Goal: Task Accomplishment & Management: Manage account settings

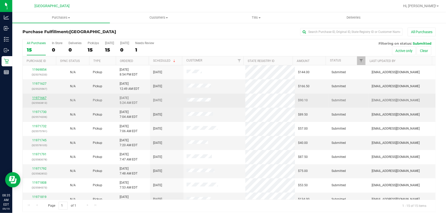
click at [42, 99] on link "11971667" at bounding box center [39, 98] width 14 height 4
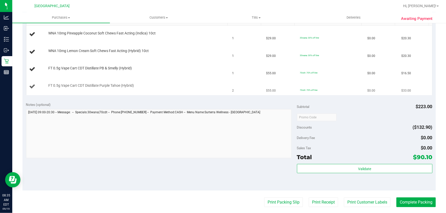
scroll to position [139, 0]
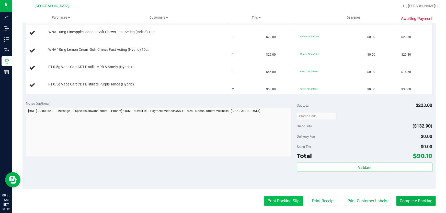
click at [269, 200] on button "Print Packing Slip" at bounding box center [283, 202] width 39 height 10
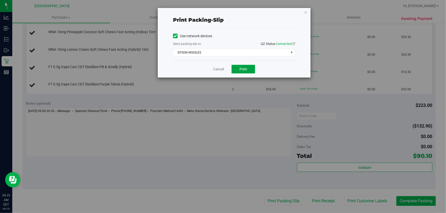
click at [243, 68] on span "Print" at bounding box center [243, 69] width 8 height 4
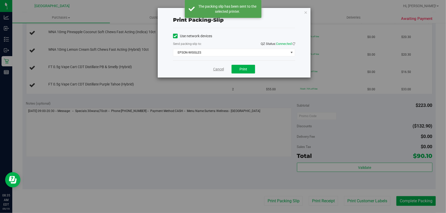
click at [216, 69] on link "Cancel" at bounding box center [218, 69] width 11 height 5
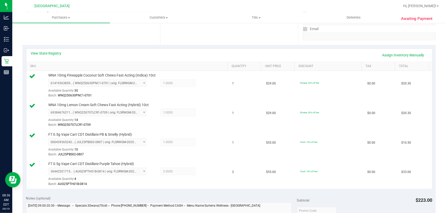
scroll to position [186, 0]
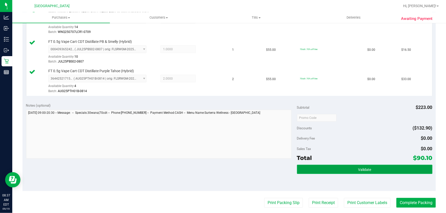
click at [366, 171] on span "Validate" at bounding box center [364, 170] width 13 height 4
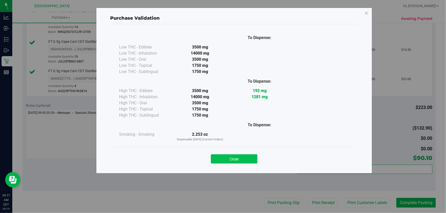
click at [248, 161] on button "Close" at bounding box center [234, 159] width 47 height 9
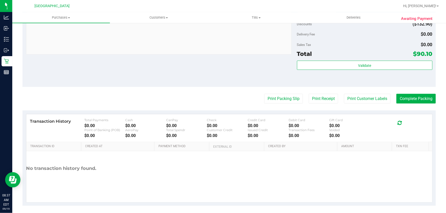
scroll to position [292, 0]
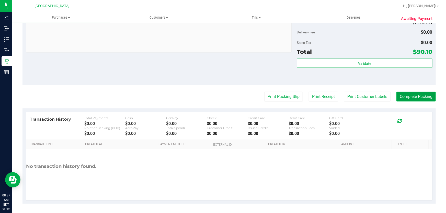
click at [415, 96] on button "Complete Packing" at bounding box center [415, 97] width 39 height 10
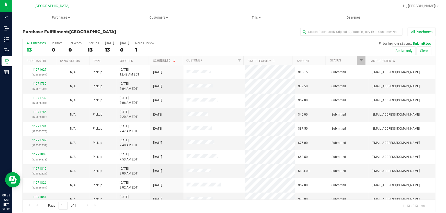
click at [138, 61] on th "Ordered" at bounding box center [132, 60] width 33 height 9
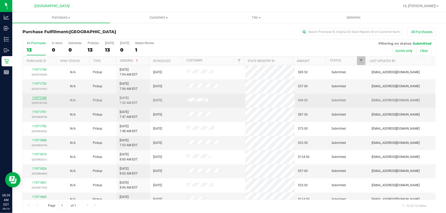
click at [39, 96] on link "11971745" at bounding box center [39, 98] width 14 height 4
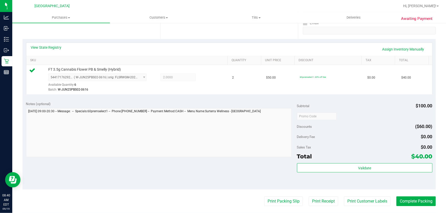
scroll to position [139, 0]
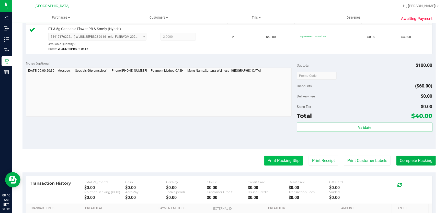
click at [268, 161] on button "Print Packing Slip" at bounding box center [283, 161] width 39 height 10
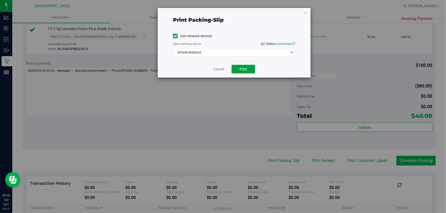
click at [236, 69] on button "Print" at bounding box center [244, 69] width 24 height 9
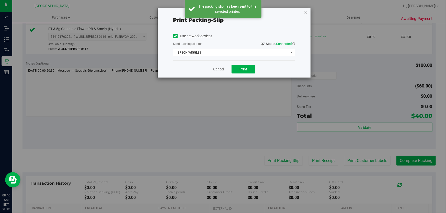
click at [217, 68] on link "Cancel" at bounding box center [218, 69] width 11 height 5
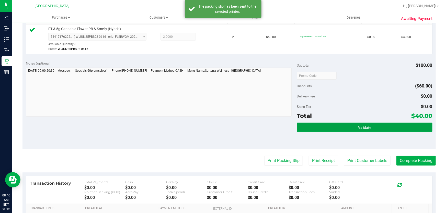
click at [370, 126] on button "Validate" at bounding box center [364, 127] width 135 height 9
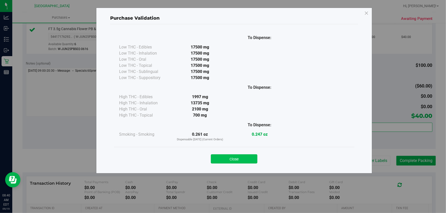
click at [237, 156] on button "Close" at bounding box center [234, 159] width 47 height 9
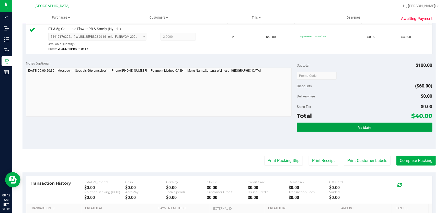
click at [364, 127] on span "Validate" at bounding box center [364, 128] width 13 height 4
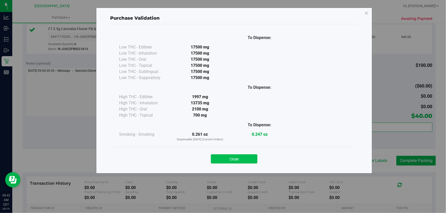
click at [220, 159] on button "Close" at bounding box center [234, 159] width 47 height 9
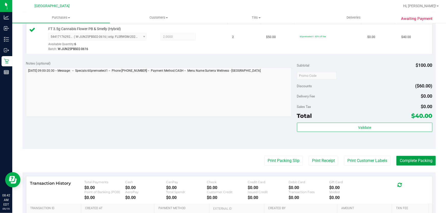
click at [408, 159] on button "Complete Packing" at bounding box center [415, 161] width 39 height 10
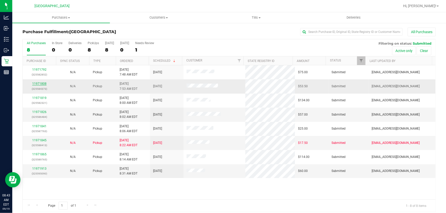
click at [45, 85] on link "11971808" at bounding box center [39, 84] width 14 height 4
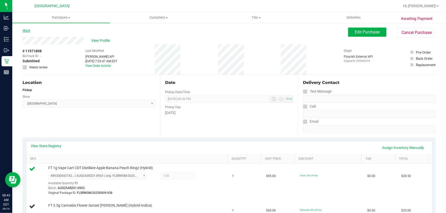
click at [25, 31] on link "Back" at bounding box center [26, 31] width 8 height 4
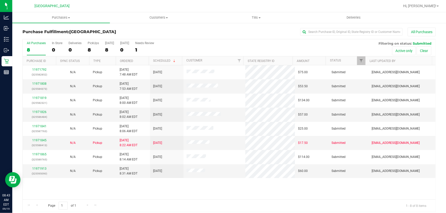
click at [134, 63] on th "Ordered" at bounding box center [132, 60] width 33 height 9
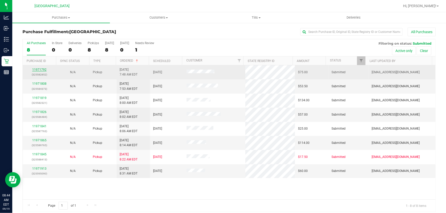
click at [39, 70] on link "11971792" at bounding box center [39, 70] width 14 height 4
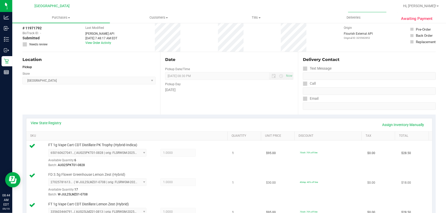
scroll to position [139, 0]
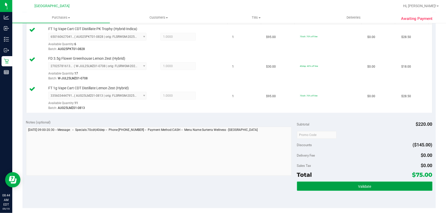
click at [363, 188] on span "Validate" at bounding box center [364, 187] width 13 height 4
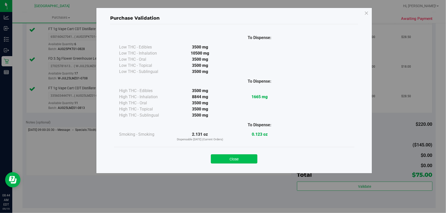
click at [230, 157] on button "Close" at bounding box center [234, 159] width 47 height 9
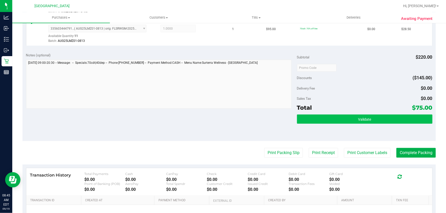
scroll to position [209, 0]
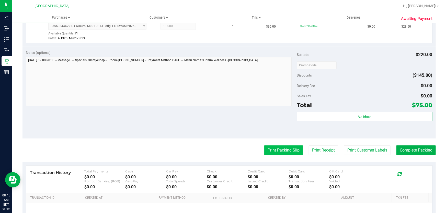
click at [274, 148] on button "Print Packing Slip" at bounding box center [283, 151] width 39 height 10
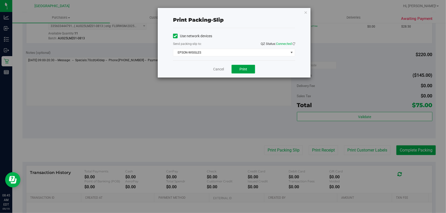
click at [243, 69] on span "Print" at bounding box center [243, 69] width 8 height 4
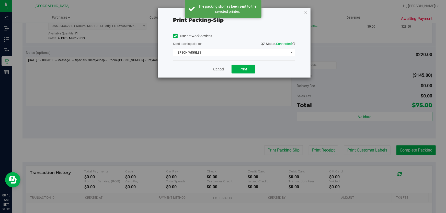
click at [218, 69] on link "Cancel" at bounding box center [218, 69] width 11 height 5
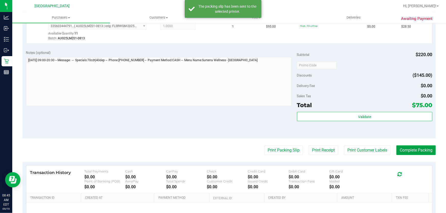
click at [424, 150] on button "Complete Packing" at bounding box center [415, 151] width 39 height 10
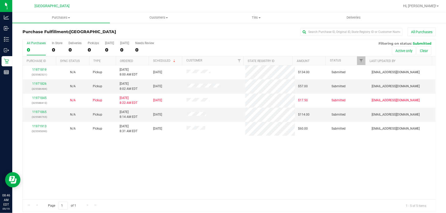
click at [136, 60] on th "Ordered" at bounding box center [132, 60] width 33 height 9
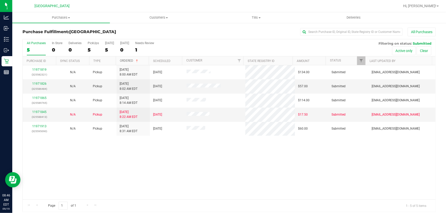
click at [135, 61] on span at bounding box center [137, 61] width 4 height 4
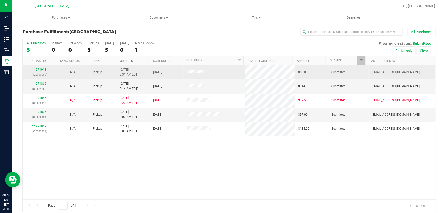
click at [44, 70] on link "11971913" at bounding box center [39, 70] width 14 height 4
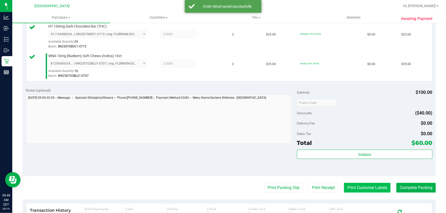
scroll to position [163, 0]
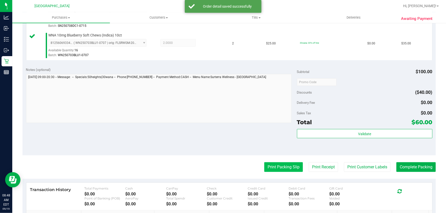
click at [276, 166] on button "Print Packing Slip" at bounding box center [283, 168] width 39 height 10
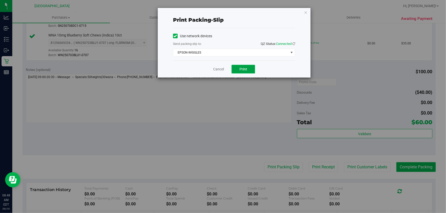
click at [246, 71] on span "Print" at bounding box center [243, 69] width 8 height 4
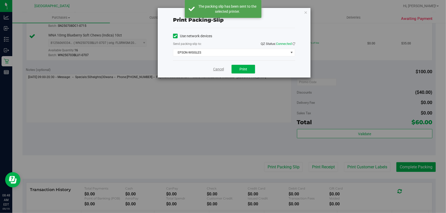
click at [222, 71] on link "Cancel" at bounding box center [218, 69] width 11 height 5
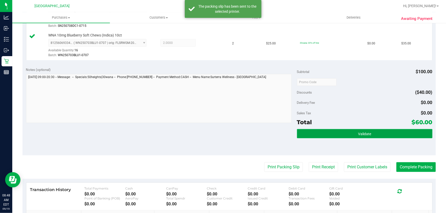
click at [353, 136] on button "Validate" at bounding box center [364, 133] width 135 height 9
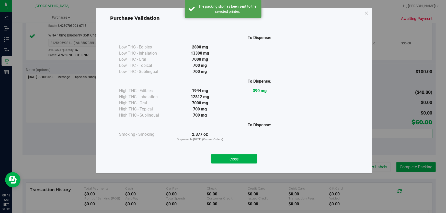
click at [244, 153] on div "Close" at bounding box center [234, 157] width 233 height 13
click at [245, 156] on button "Close" at bounding box center [234, 159] width 47 height 9
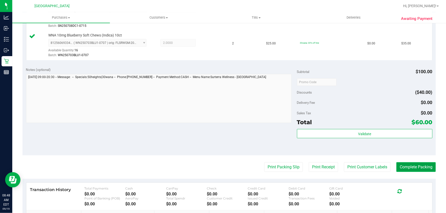
click at [425, 167] on button "Complete Packing" at bounding box center [415, 168] width 39 height 10
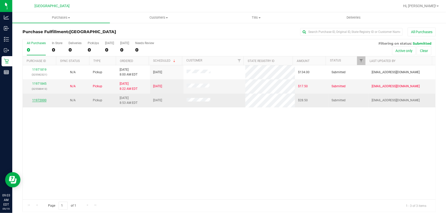
click at [37, 100] on link "11972000" at bounding box center [39, 101] width 14 height 4
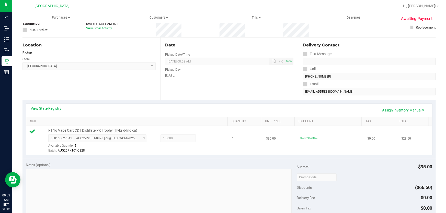
scroll to position [93, 0]
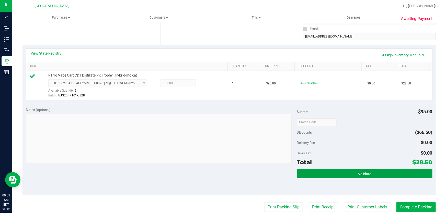
click at [351, 176] on button "Validate" at bounding box center [364, 173] width 135 height 9
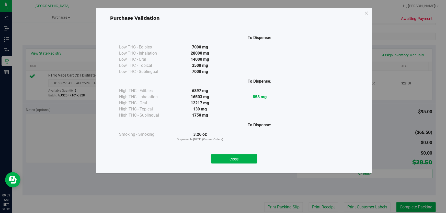
click at [246, 165] on div "Close" at bounding box center [234, 157] width 240 height 21
click at [232, 156] on button "Close" at bounding box center [234, 159] width 47 height 9
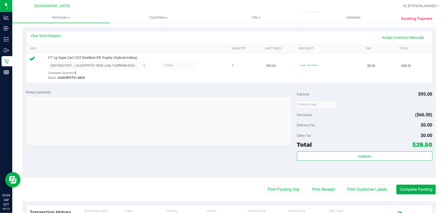
scroll to position [186, 0]
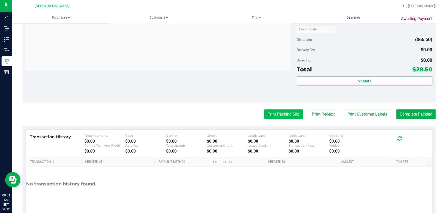
click at [282, 113] on button "Print Packing Slip" at bounding box center [283, 115] width 39 height 10
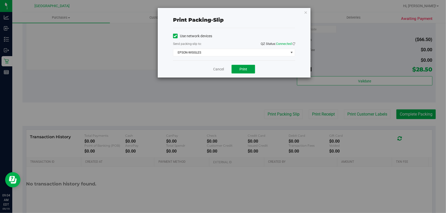
click at [248, 66] on button "Print" at bounding box center [244, 69] width 24 height 9
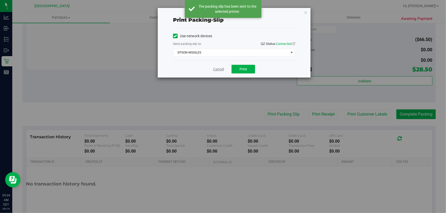
click at [219, 69] on link "Cancel" at bounding box center [218, 69] width 11 height 5
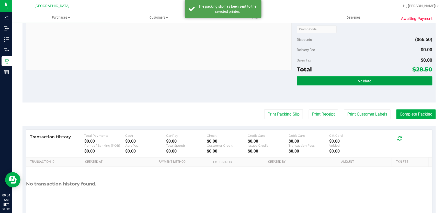
click at [357, 84] on button "Validate" at bounding box center [364, 80] width 135 height 9
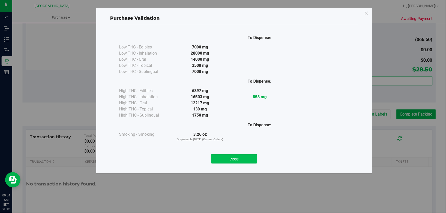
click at [234, 160] on button "Close" at bounding box center [234, 159] width 47 height 9
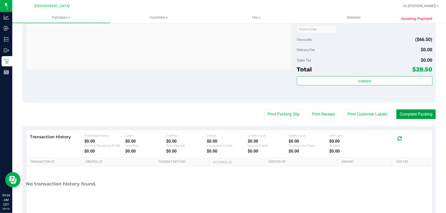
click at [411, 116] on button "Complete Packing" at bounding box center [415, 115] width 39 height 10
